Goal: Task Accomplishment & Management: Manage account settings

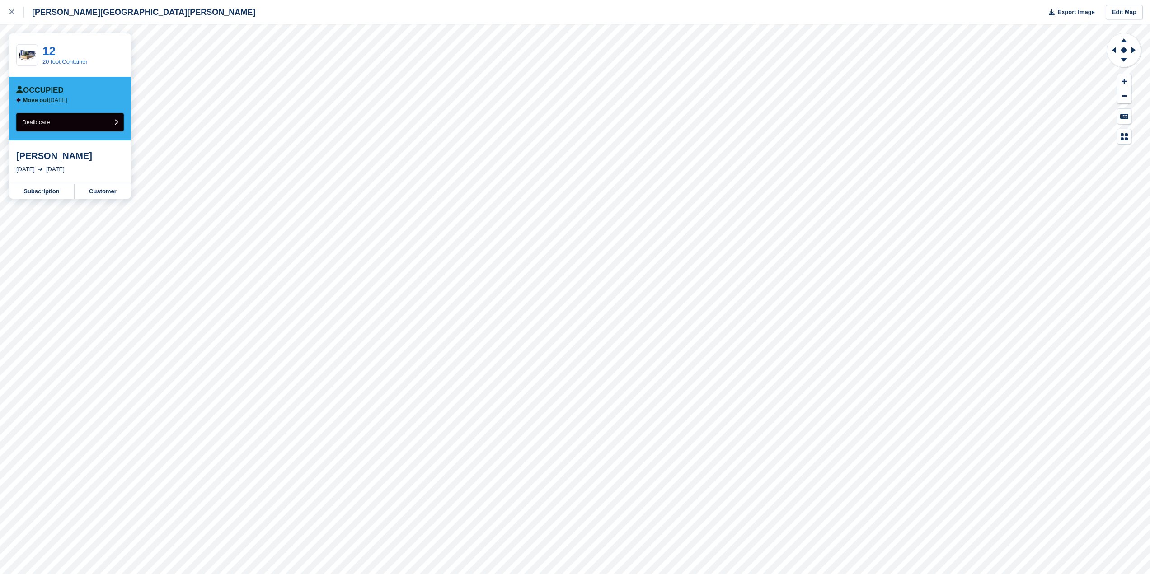
click at [74, 119] on button "Deallocate" at bounding box center [70, 122] width 108 height 19
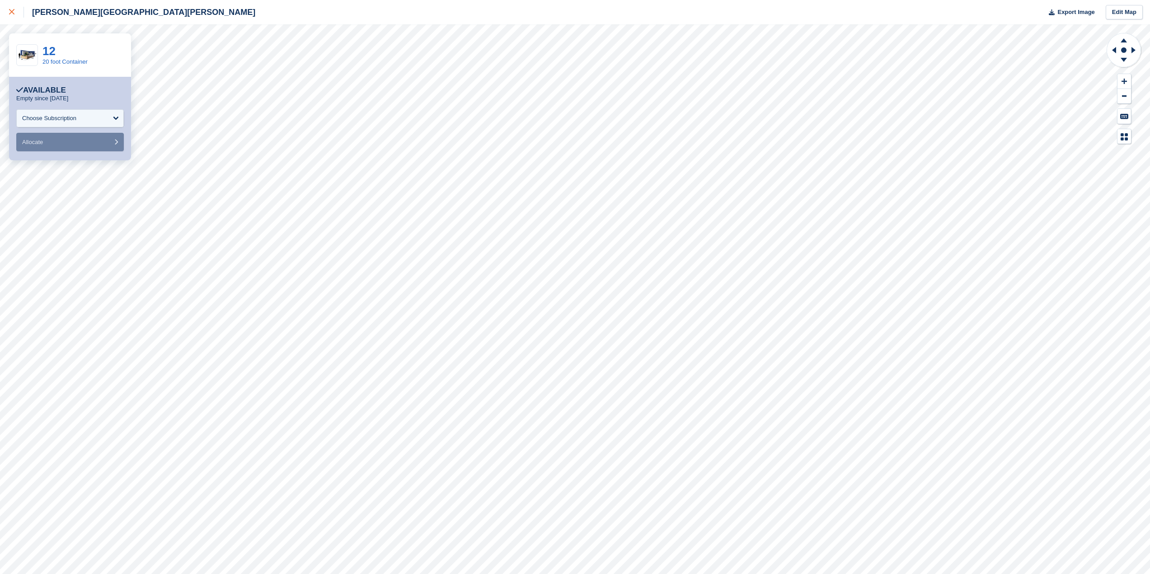
click at [13, 13] on icon at bounding box center [11, 11] width 5 height 5
